Goal: Navigation & Orientation: Find specific page/section

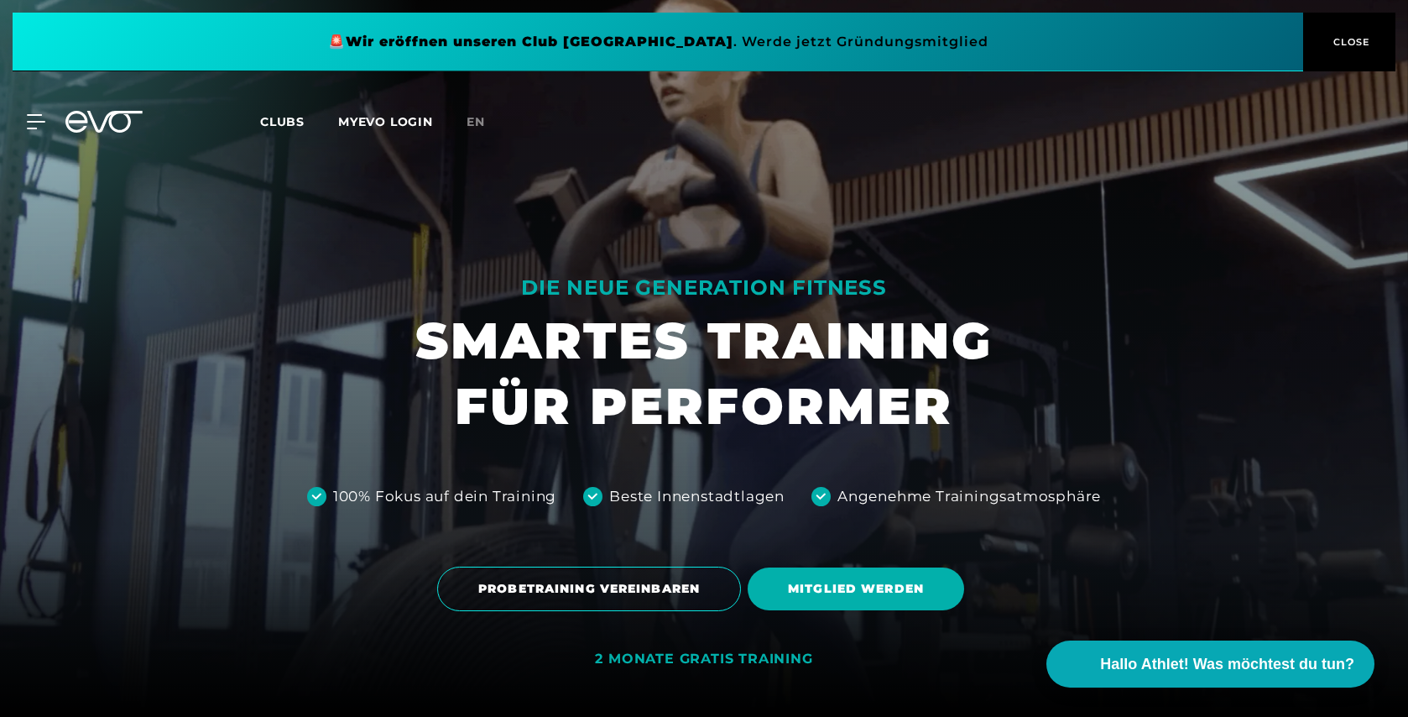
click at [289, 117] on span "Clubs" at bounding box center [282, 121] width 44 height 15
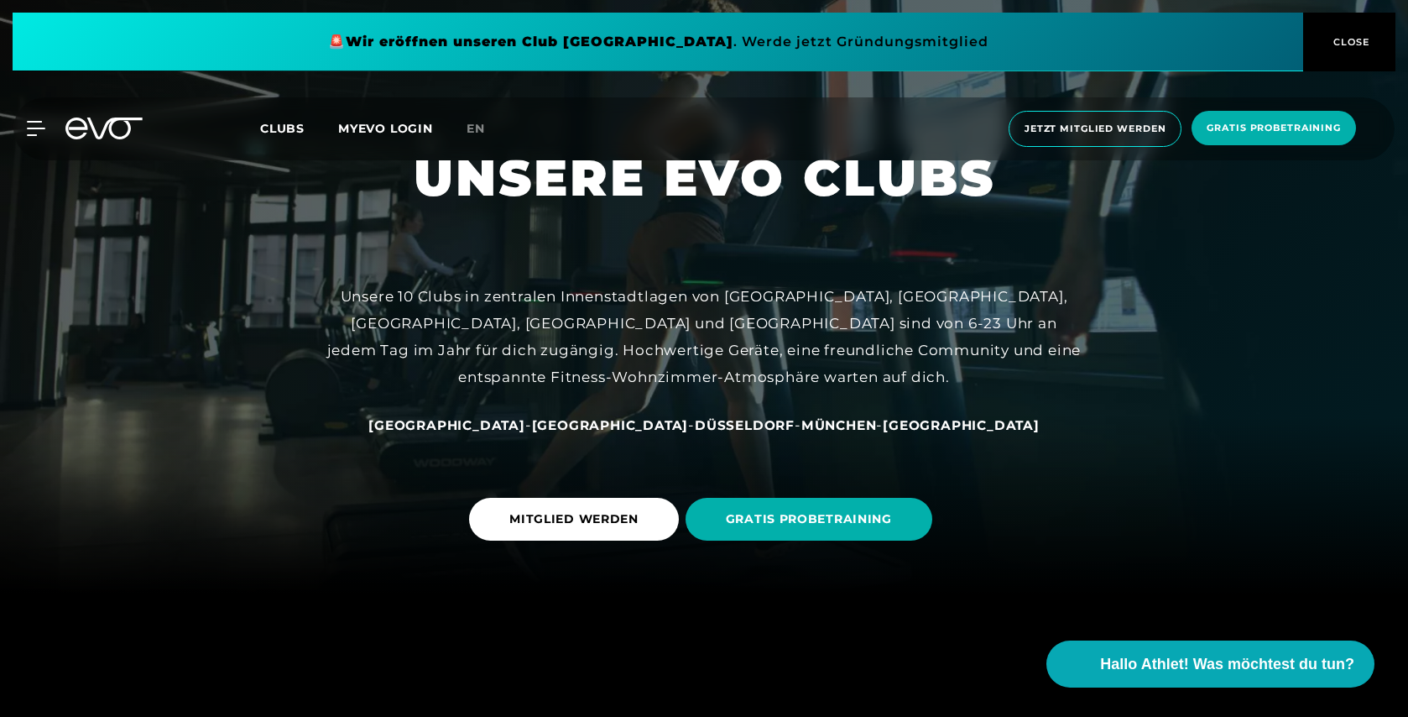
scroll to position [133, 0]
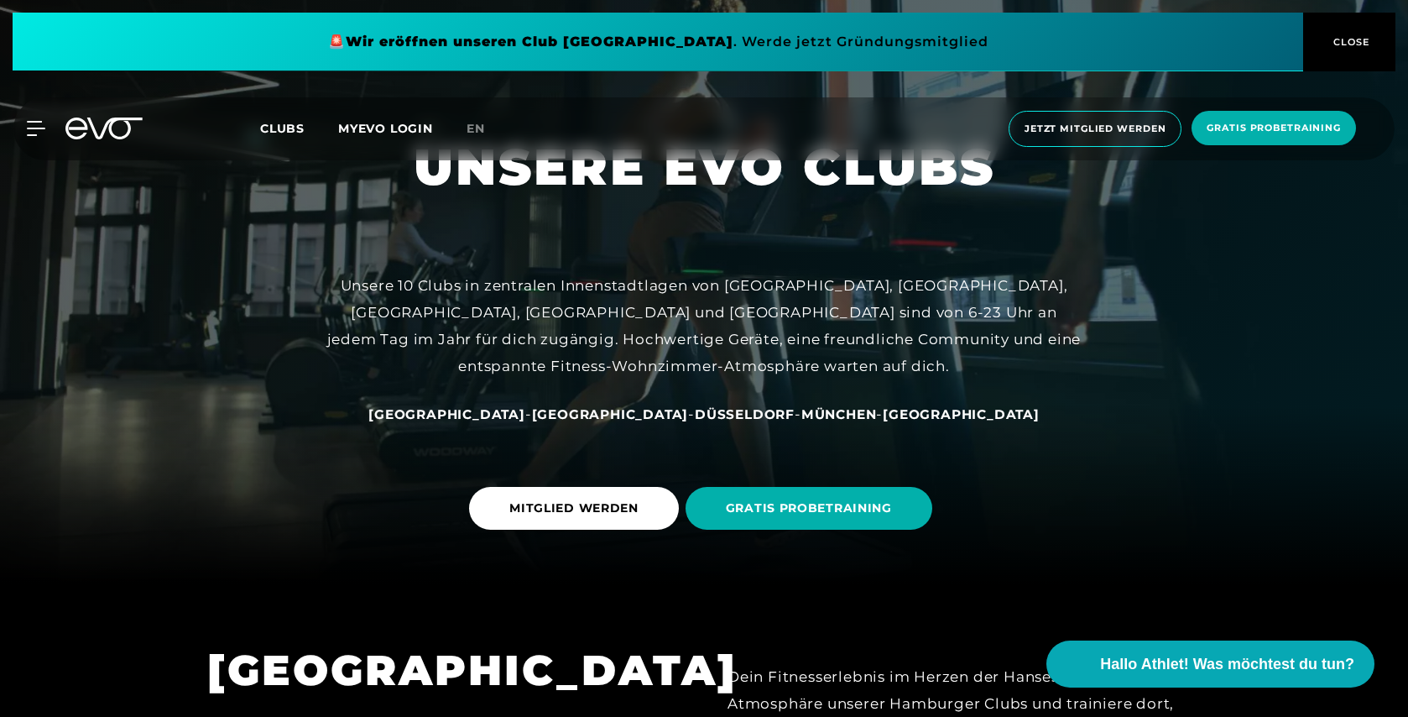
click at [594, 412] on span "[GEOGRAPHIC_DATA]" at bounding box center [610, 414] width 157 height 16
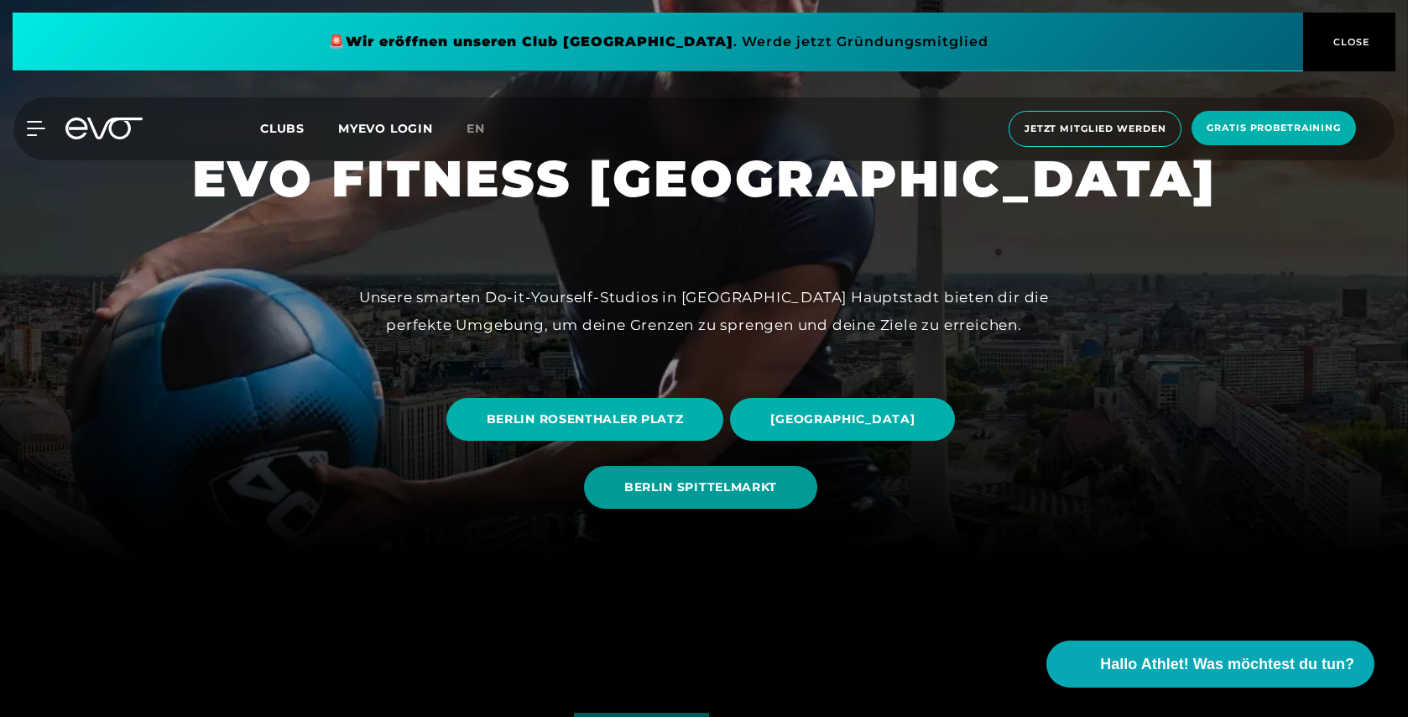
scroll to position [159, 0]
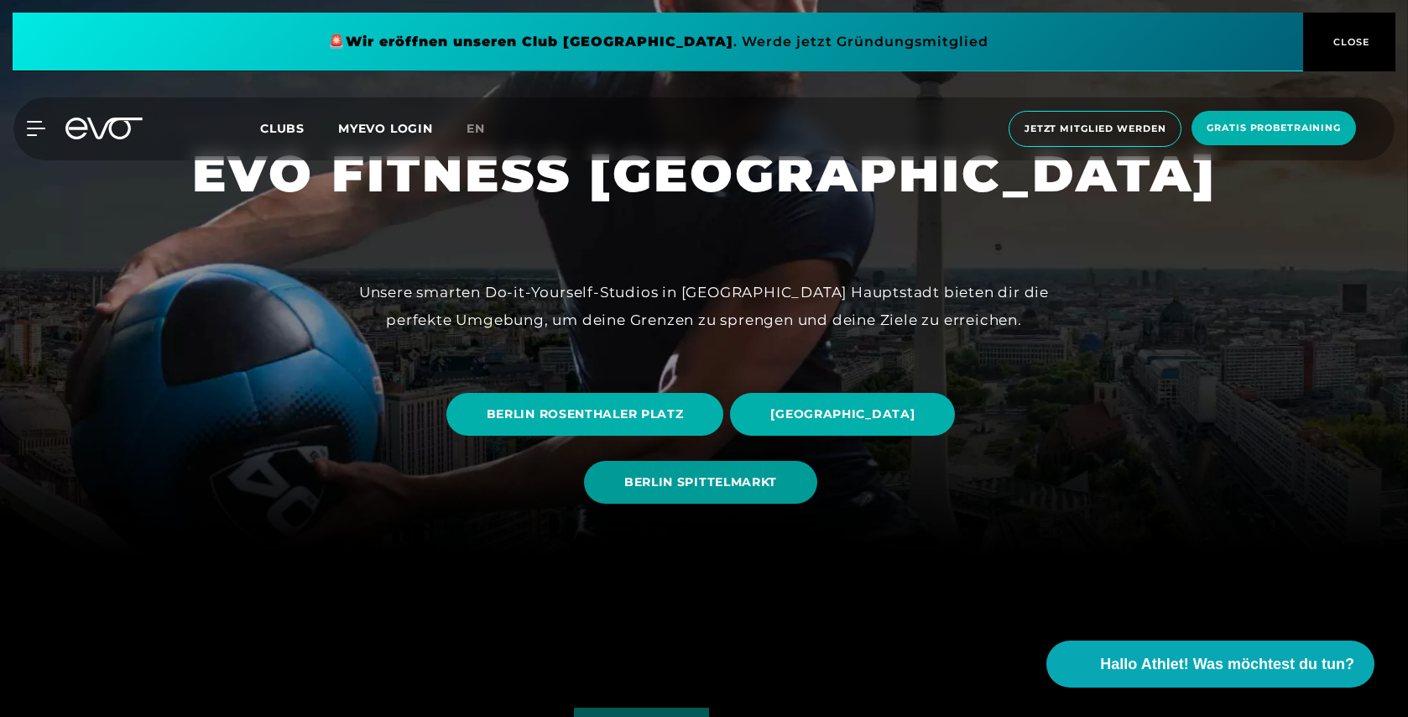
click at [669, 479] on span "BERLIN SPITTELMARKT" at bounding box center [700, 482] width 153 height 18
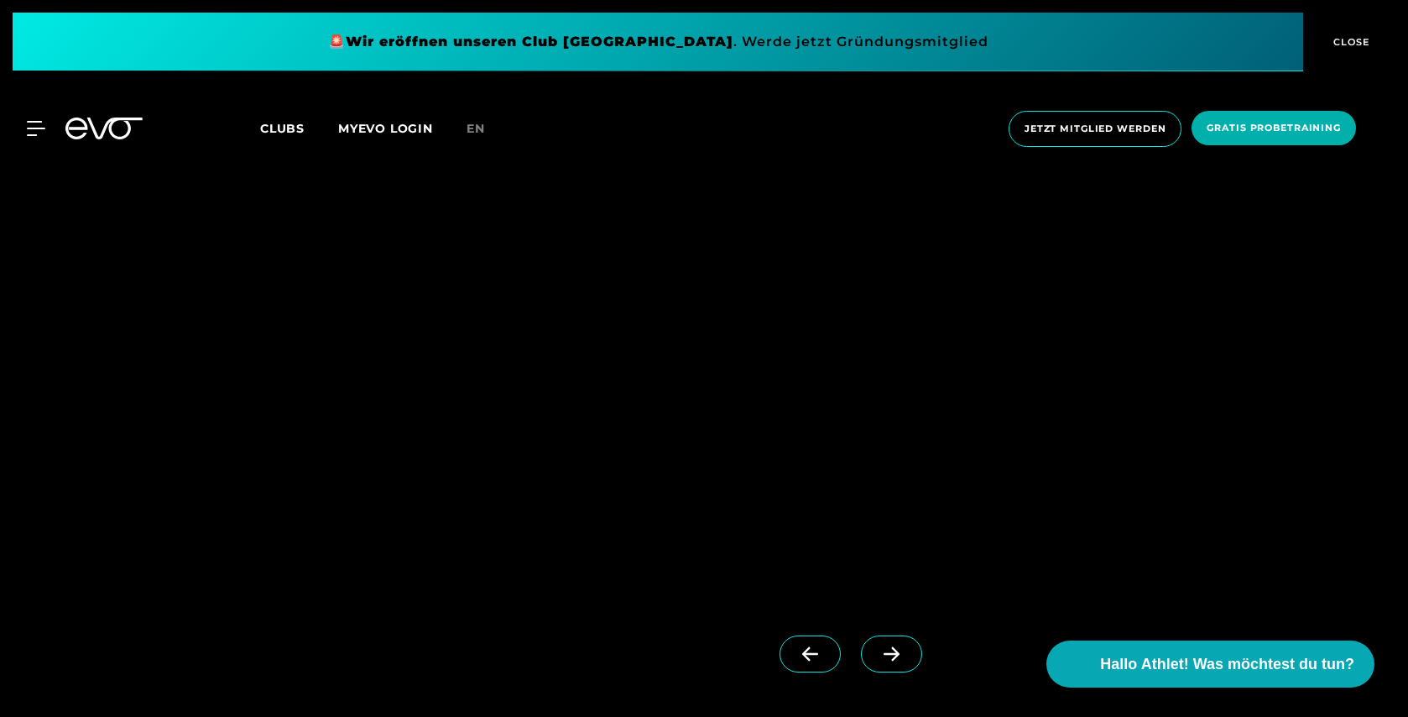
scroll to position [1590, 0]
click at [884, 641] on icon at bounding box center [892, 641] width 16 height 14
click at [795, 634] on icon at bounding box center [809, 640] width 29 height 15
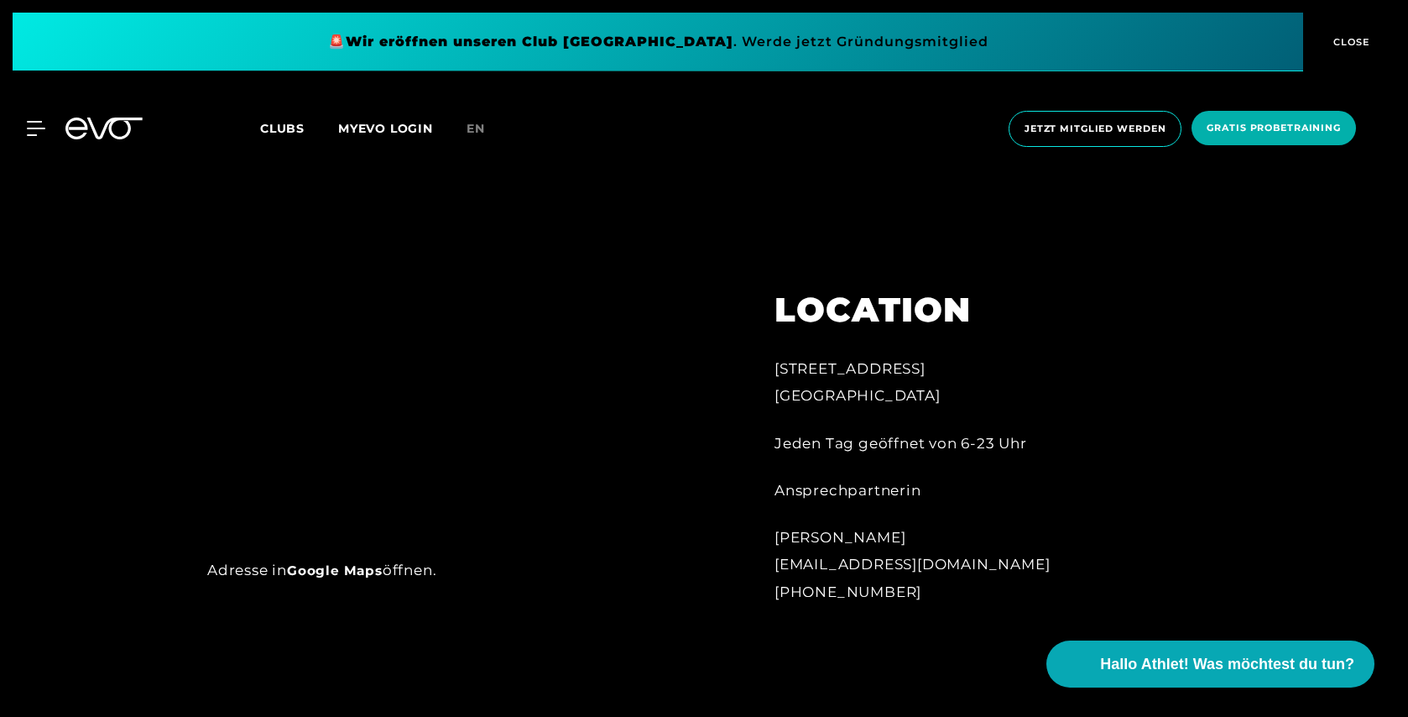
scroll to position [0, 0]
